Goal: Information Seeking & Learning: Find specific fact

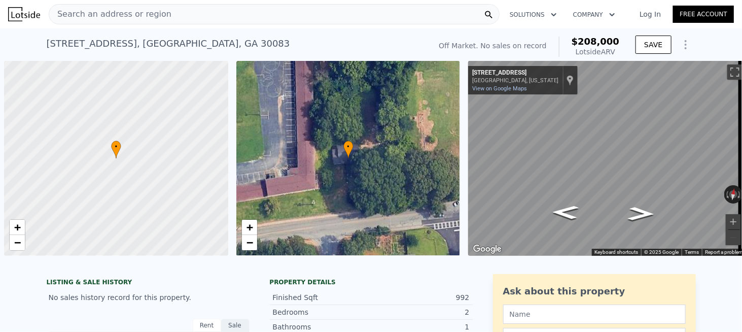
scroll to position [0, 730]
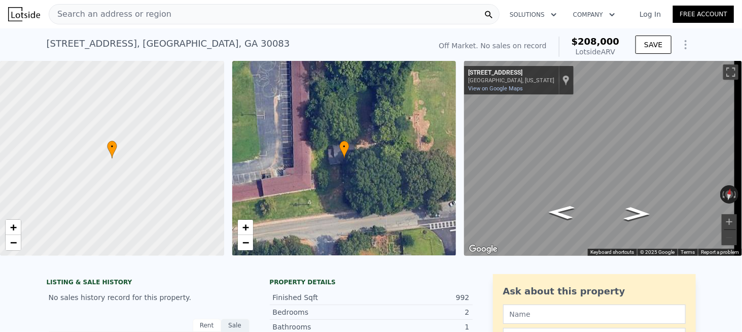
click at [172, 18] on div "Search an address or region" at bounding box center [274, 14] width 451 height 20
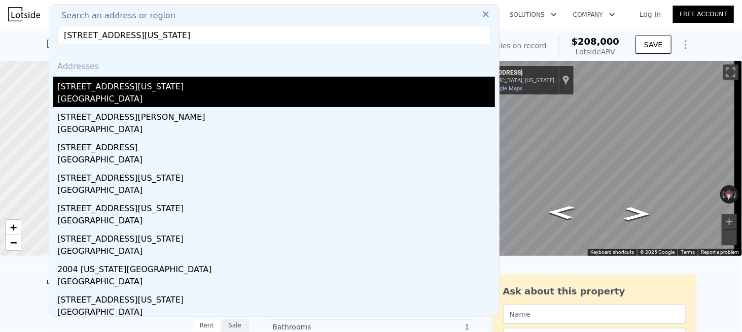
type input "[STREET_ADDRESS][US_STATE]"
click at [131, 93] on div "[GEOGRAPHIC_DATA]" at bounding box center [275, 100] width 437 height 14
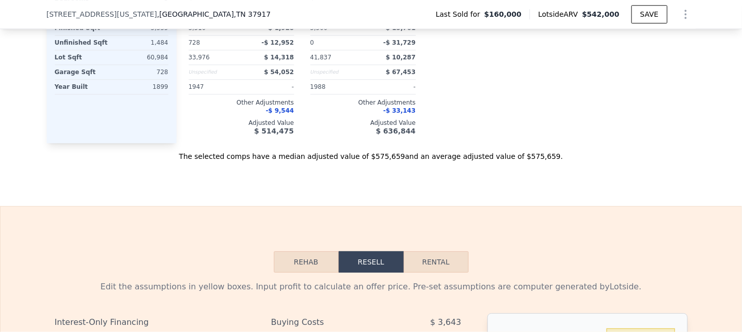
scroll to position [1213, 0]
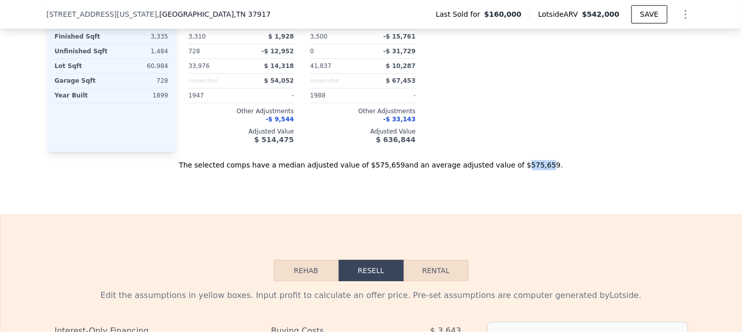
drag, startPoint x: 499, startPoint y: 166, endPoint x: 522, endPoint y: 167, distance: 22.3
click at [522, 167] on div "The selected comps have a median adjusted value of $575,659 and an average adju…" at bounding box center [371, 161] width 649 height 18
drag, startPoint x: 522, startPoint y: 169, endPoint x: 501, endPoint y: 169, distance: 21.3
click at [501, 169] on div "The selected comps have a median adjusted value of $575,659 and an average adju…" at bounding box center [371, 161] width 649 height 18
copy div "575,659"
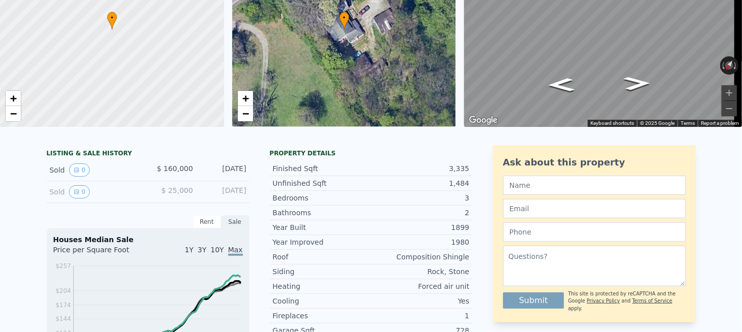
scroll to position [0, 0]
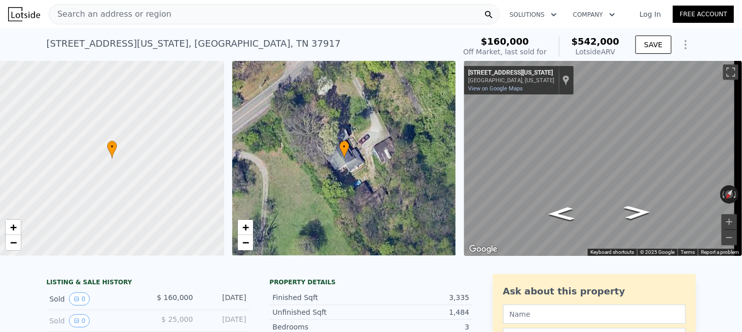
click at [131, 13] on span "Search an address or region" at bounding box center [110, 14] width 122 height 12
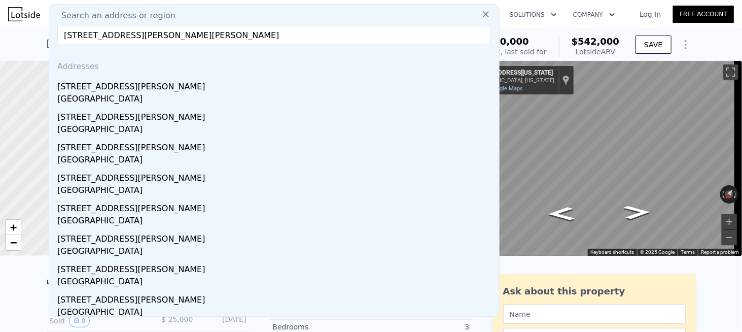
click at [203, 34] on input "[STREET_ADDRESS][PERSON_NAME][PERSON_NAME]" at bounding box center [273, 35] width 433 height 18
paste input "[STREET_ADDRESS][PERSON_NAME][PERSON_NAME]"
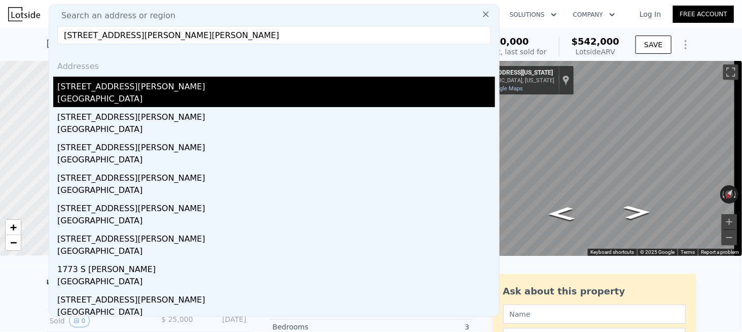
type input "[STREET_ADDRESS][PERSON_NAME][PERSON_NAME]"
click at [128, 90] on div "[STREET_ADDRESS][PERSON_NAME]" at bounding box center [275, 85] width 437 height 16
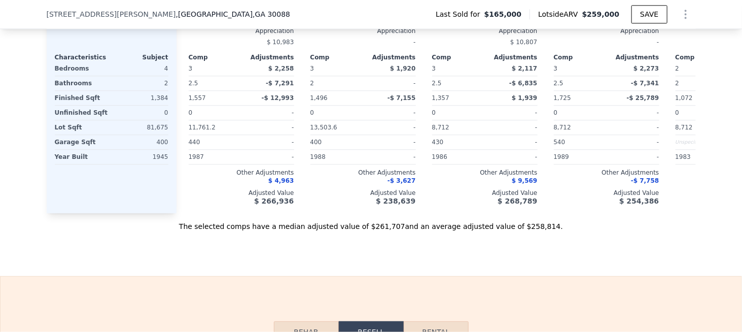
scroll to position [1162, 0]
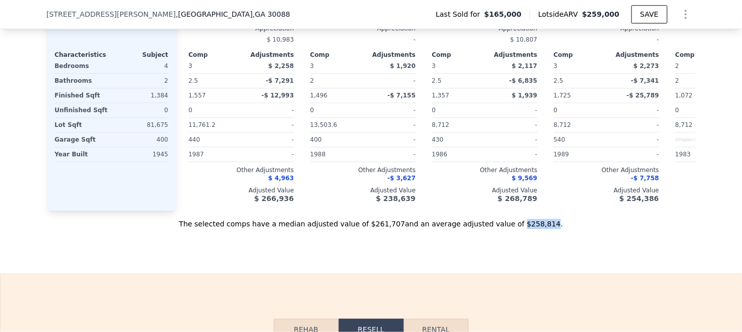
drag, startPoint x: 497, startPoint y: 235, endPoint x: 523, endPoint y: 234, distance: 25.9
click at [523, 229] on div "The selected comps have a median adjusted value of $261,707 and an average adju…" at bounding box center [371, 219] width 649 height 18
copy div "$258,814"
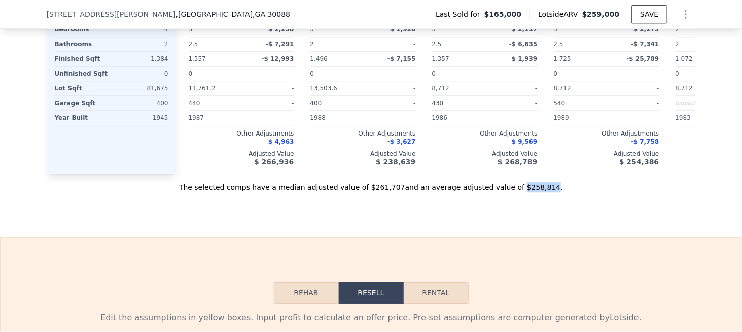
scroll to position [1213, 0]
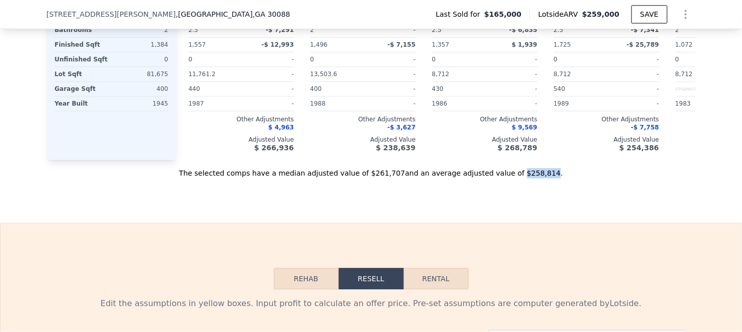
copy div "$258,814"
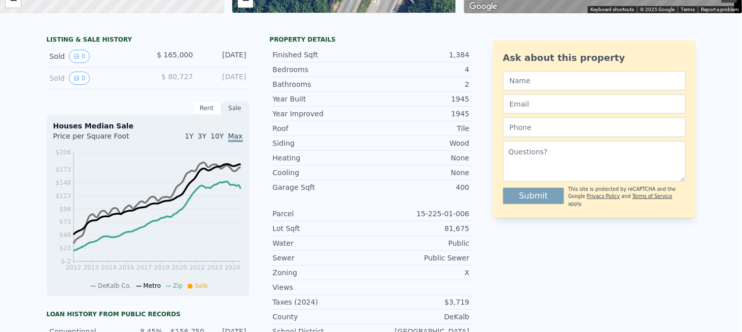
scroll to position [0, 0]
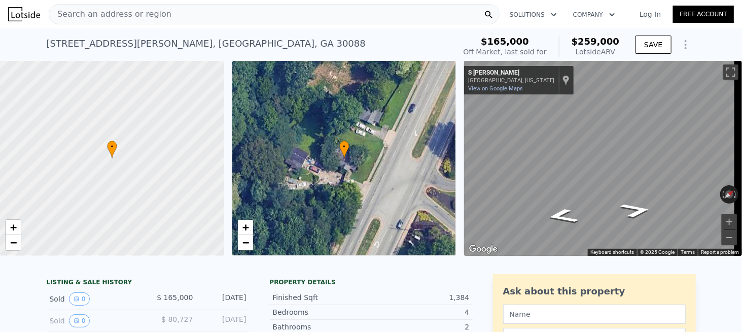
click at [150, 10] on span "Search an address or region" at bounding box center [110, 14] width 122 height 12
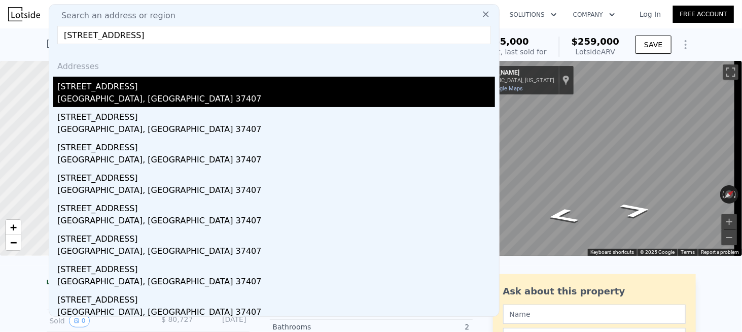
type input "[STREET_ADDRESS]"
click at [104, 93] on div "[GEOGRAPHIC_DATA], [GEOGRAPHIC_DATA] 37407" at bounding box center [275, 100] width 437 height 14
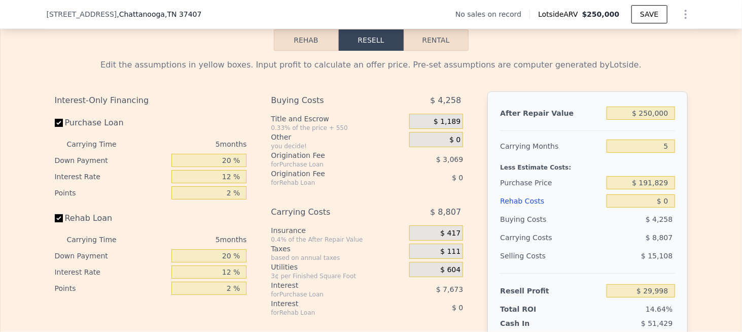
scroll to position [1111, 0]
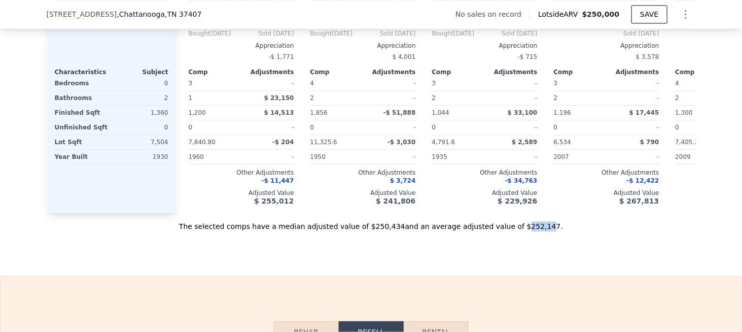
drag, startPoint x: 499, startPoint y: 241, endPoint x: 522, endPoint y: 240, distance: 22.3
click at [522, 231] on div "The selected comps have a median adjusted value of $250,434 and an average adju…" at bounding box center [371, 222] width 649 height 18
drag, startPoint x: 524, startPoint y: 239, endPoint x: 497, endPoint y: 240, distance: 27.4
click at [497, 231] on div "The selected comps have a median adjusted value of $250,434 and an average adju…" at bounding box center [371, 222] width 649 height 18
copy div "$252,147 ."
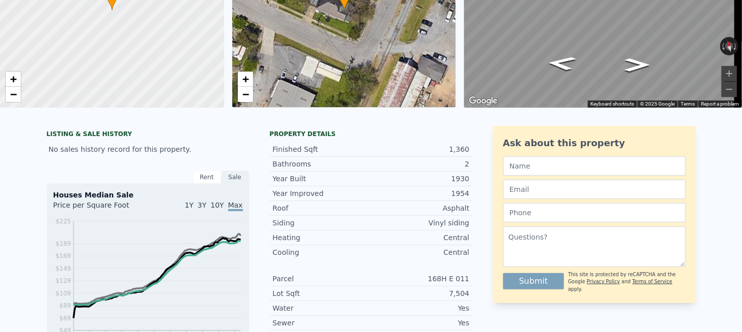
scroll to position [0, 0]
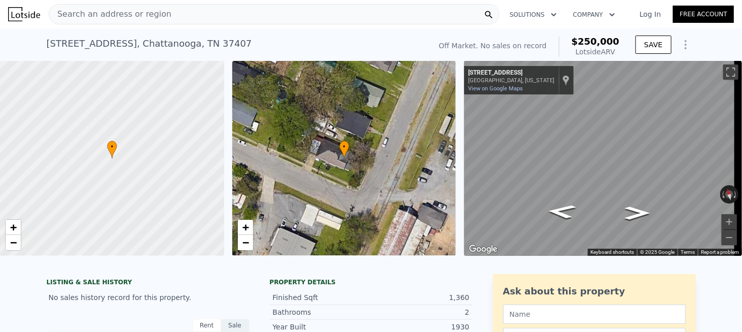
click at [161, 16] on div "Search an address or region" at bounding box center [274, 14] width 451 height 20
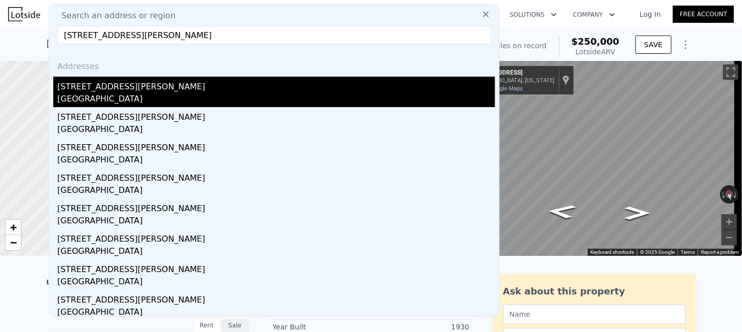
type input "[STREET_ADDRESS][PERSON_NAME]"
click at [104, 94] on div "[GEOGRAPHIC_DATA]" at bounding box center [275, 100] width 437 height 14
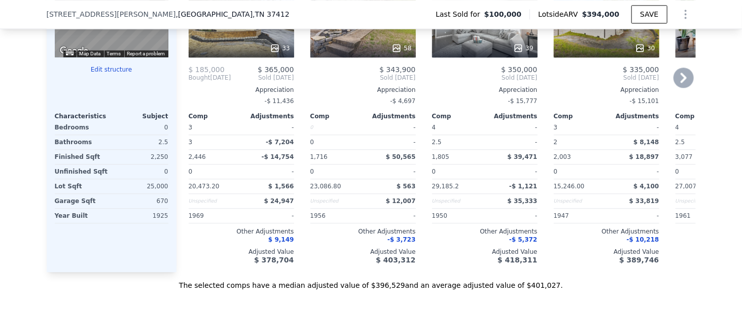
scroll to position [1111, 0]
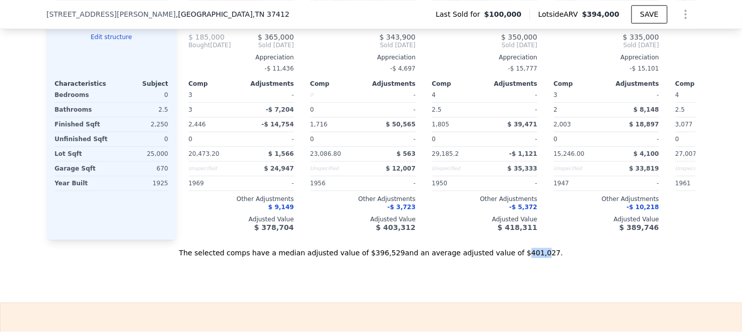
drag, startPoint x: 499, startPoint y: 264, endPoint x: 519, endPoint y: 263, distance: 19.8
click at [518, 258] on div "The selected comps have a median adjusted value of $396,529 and an average adju…" at bounding box center [371, 248] width 649 height 18
drag, startPoint x: 522, startPoint y: 264, endPoint x: 497, endPoint y: 266, distance: 24.9
click at [497, 258] on div "The selected comps have a median adjusted value of $396,529 and an average adju…" at bounding box center [371, 248] width 649 height 18
copy div "$401,027"
